Goal: Transaction & Acquisition: Obtain resource

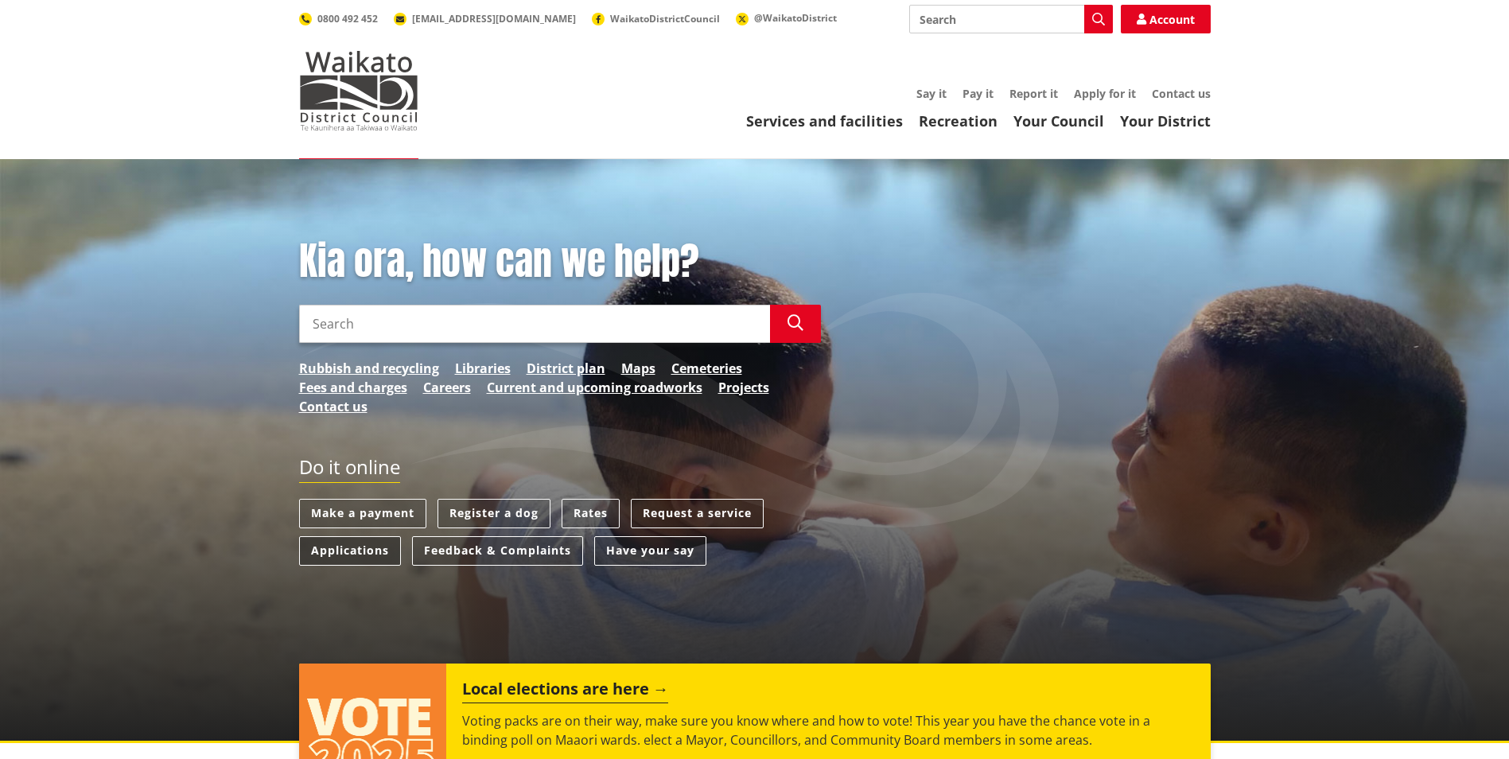
click at [316, 548] on link "Applications" at bounding box center [350, 550] width 102 height 29
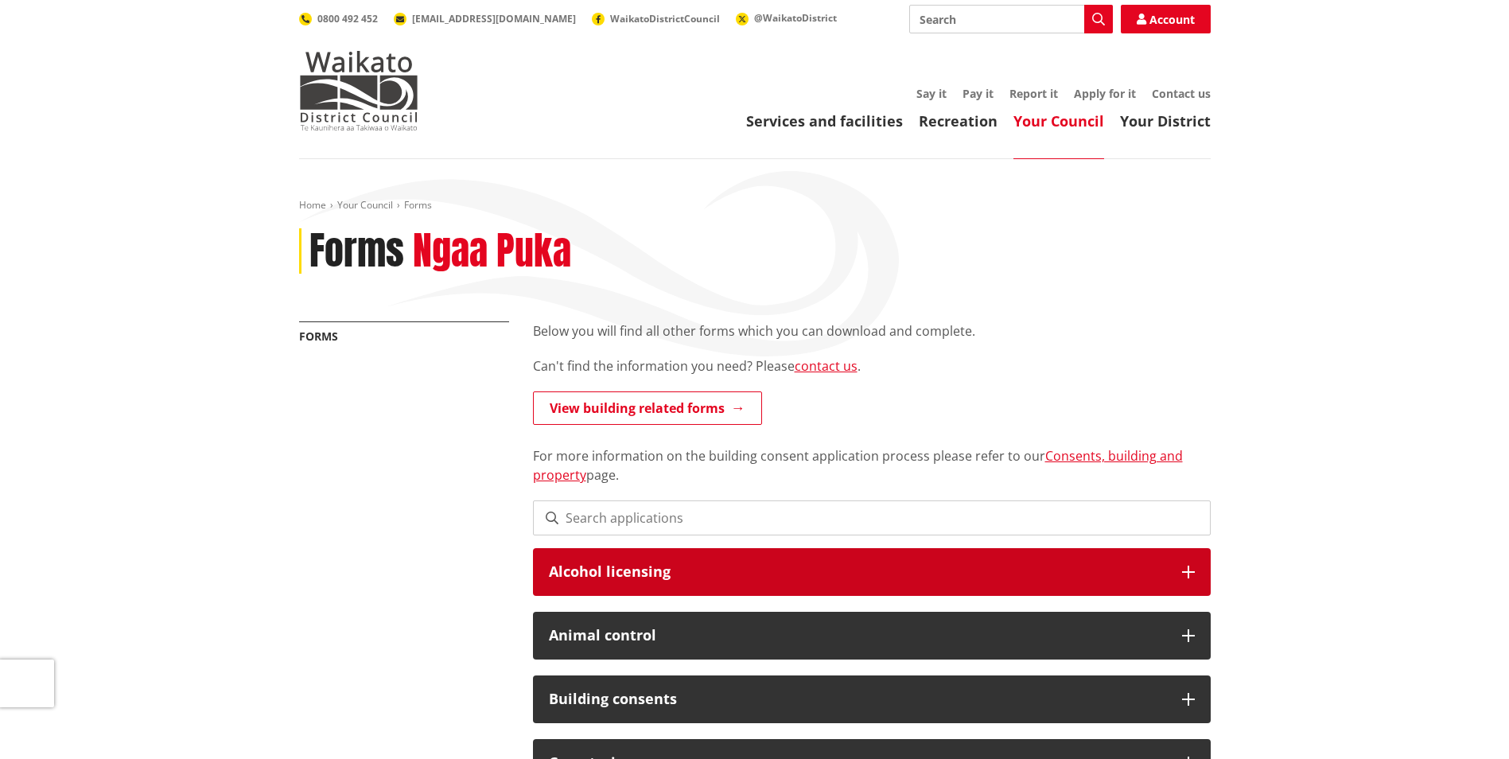
click at [585, 566] on h3 "Alcohol licensing" at bounding box center [857, 572] width 617 height 16
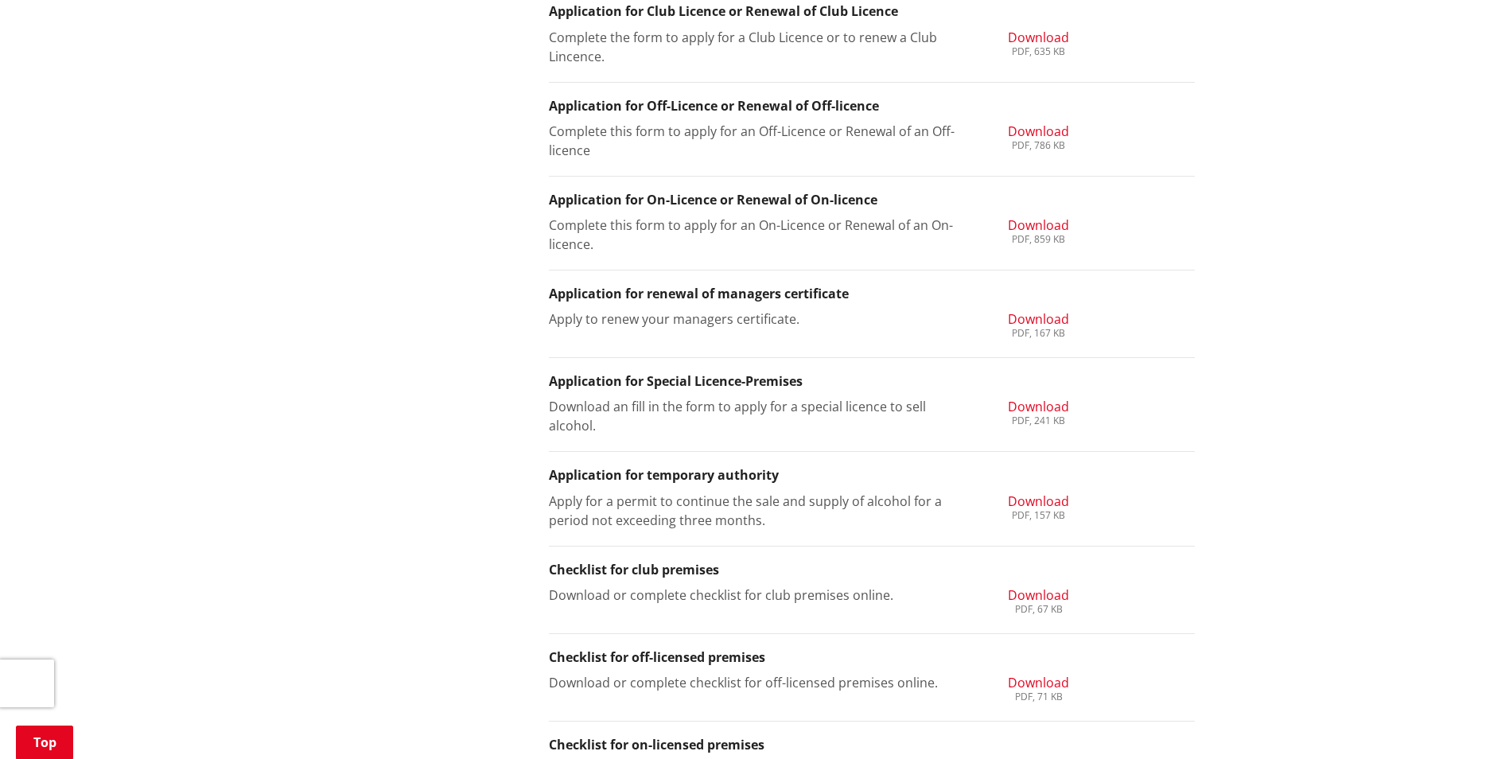
scroll to position [716, 0]
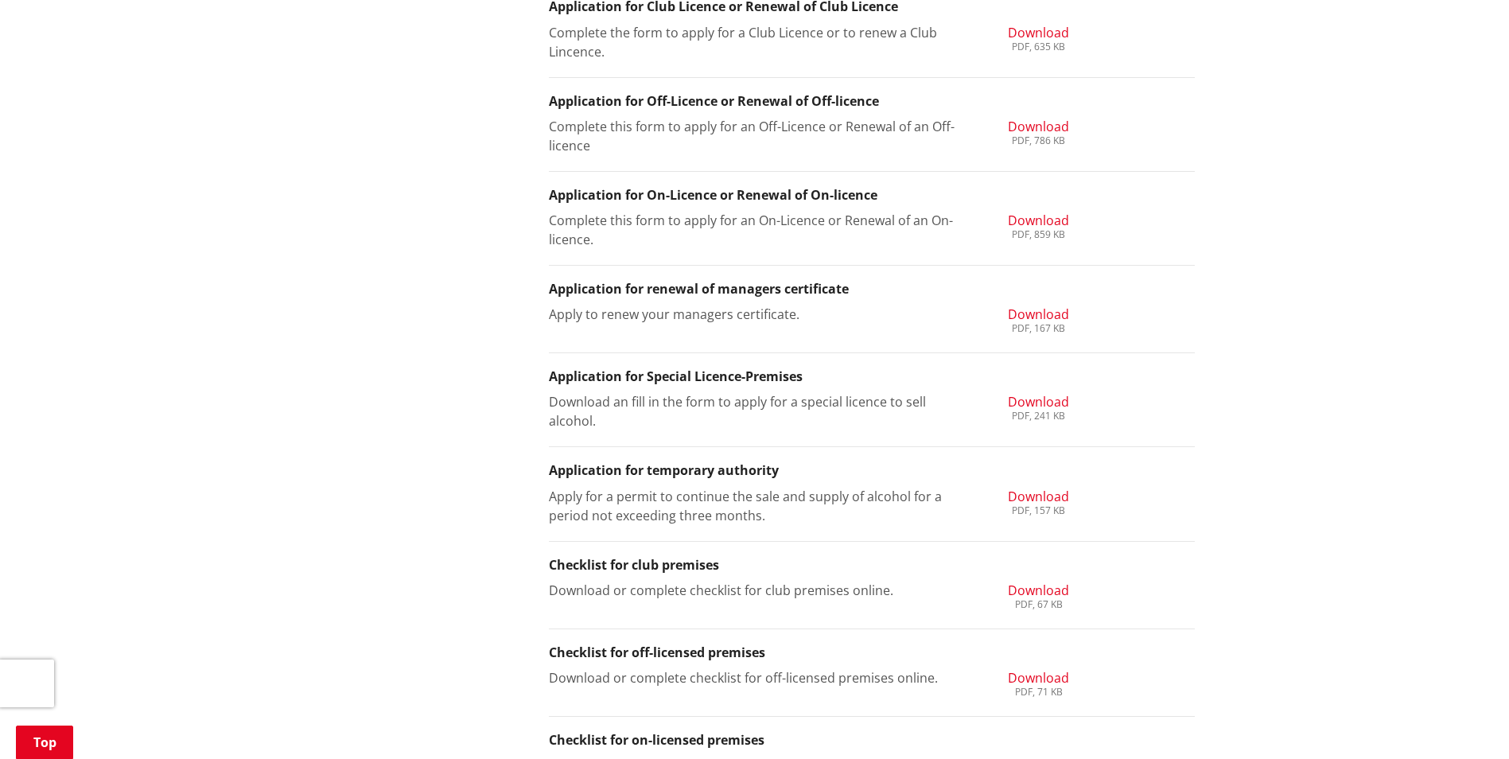
click at [1036, 399] on span "Download" at bounding box center [1038, 401] width 61 height 17
